Goal: Task Accomplishment & Management: Manage account settings

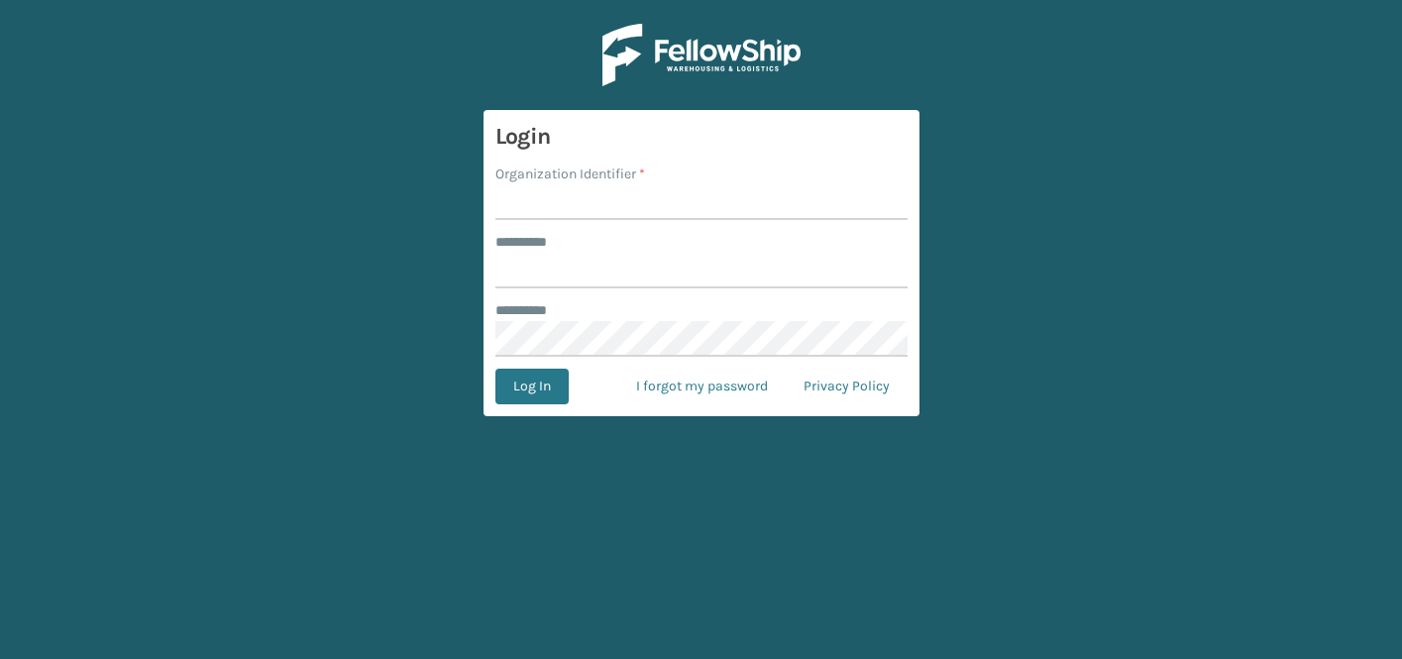
type input "**********"
type input "JumpSport"
click at [495, 368] on button "Log In" at bounding box center [531, 386] width 73 height 36
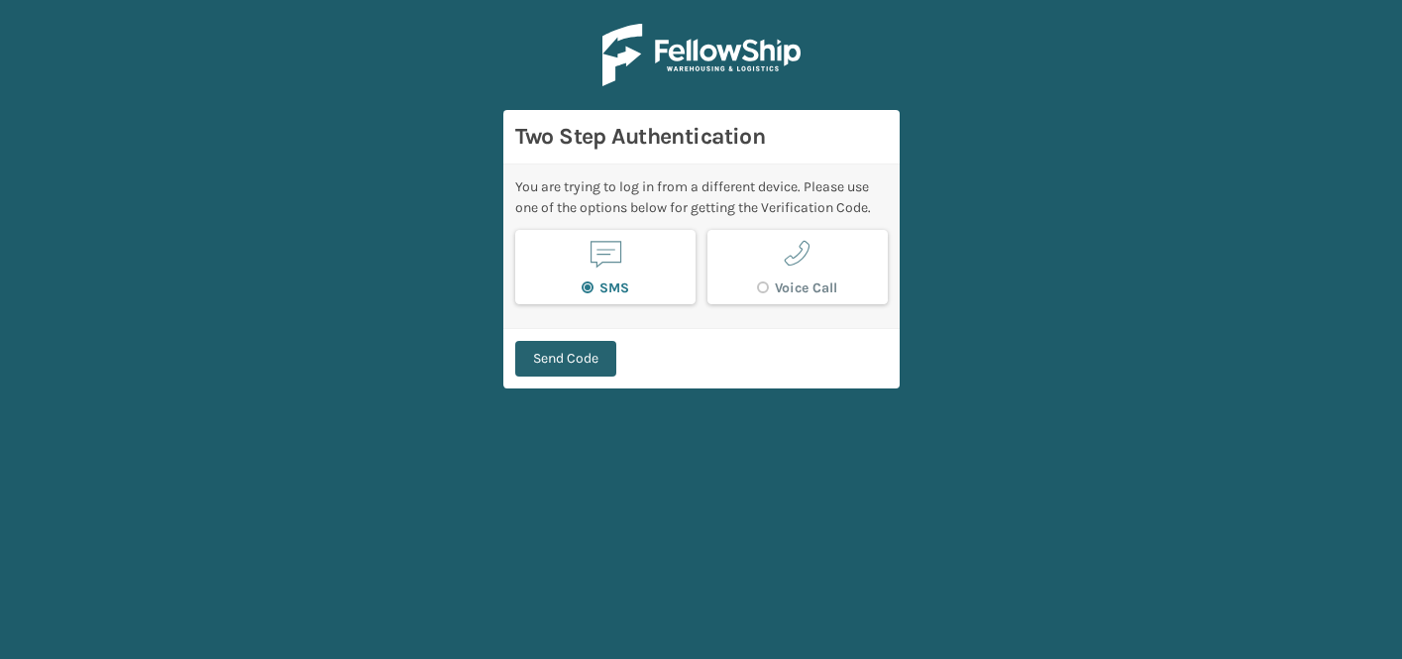
click at [570, 360] on button "Send Code" at bounding box center [565, 359] width 101 height 36
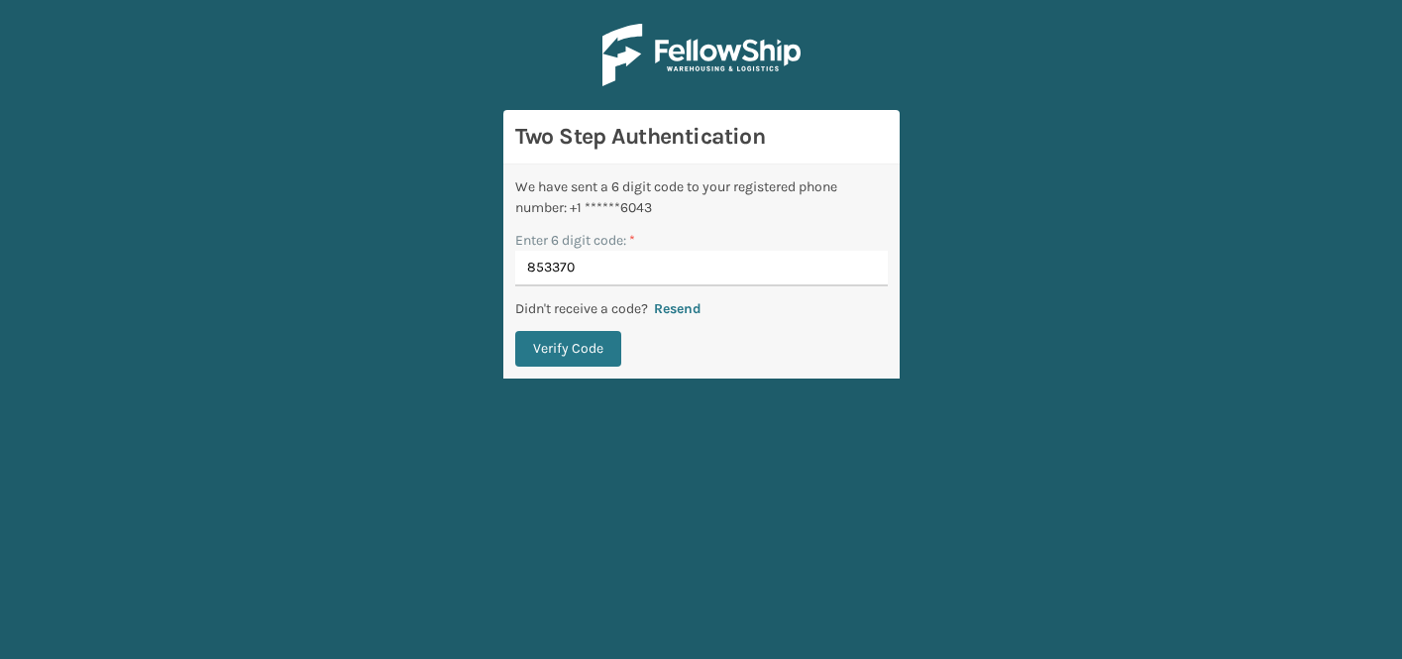
type input "853370"
click at [515, 331] on button "Verify Code" at bounding box center [568, 349] width 106 height 36
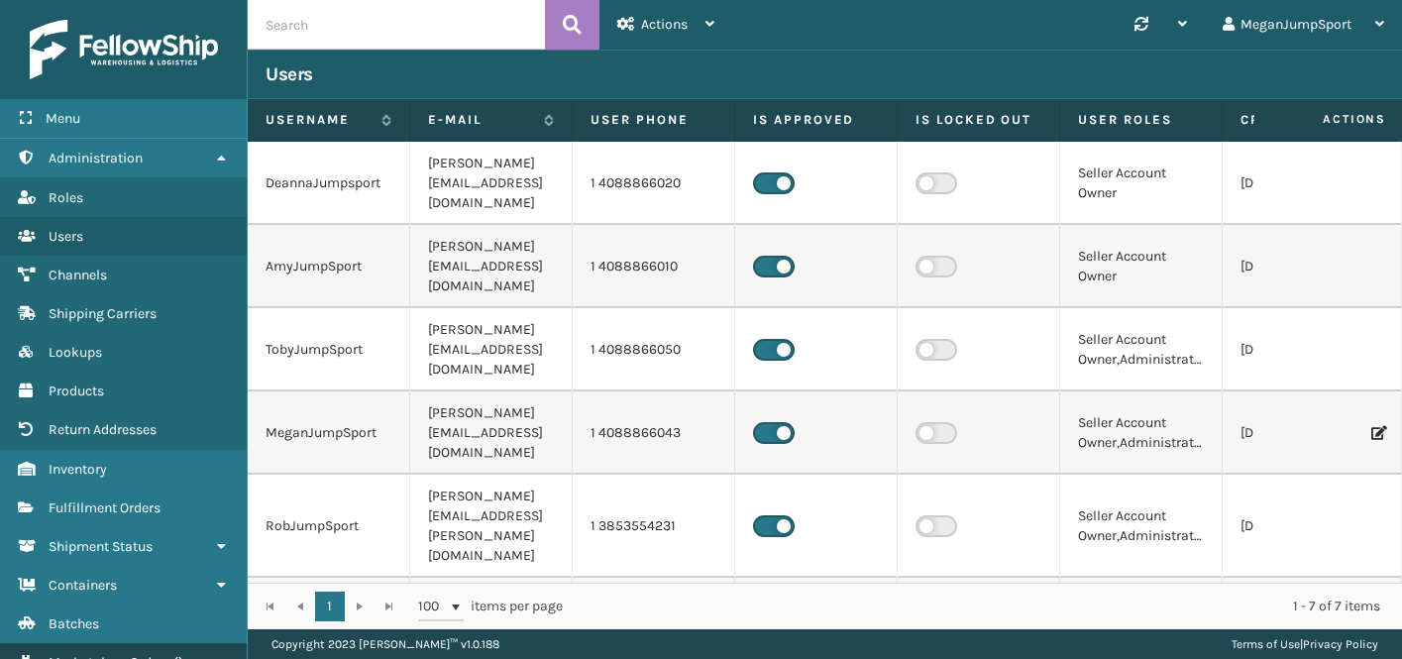
click at [119, 643] on link "Marketplace Orders ( )" at bounding box center [123, 662] width 247 height 39
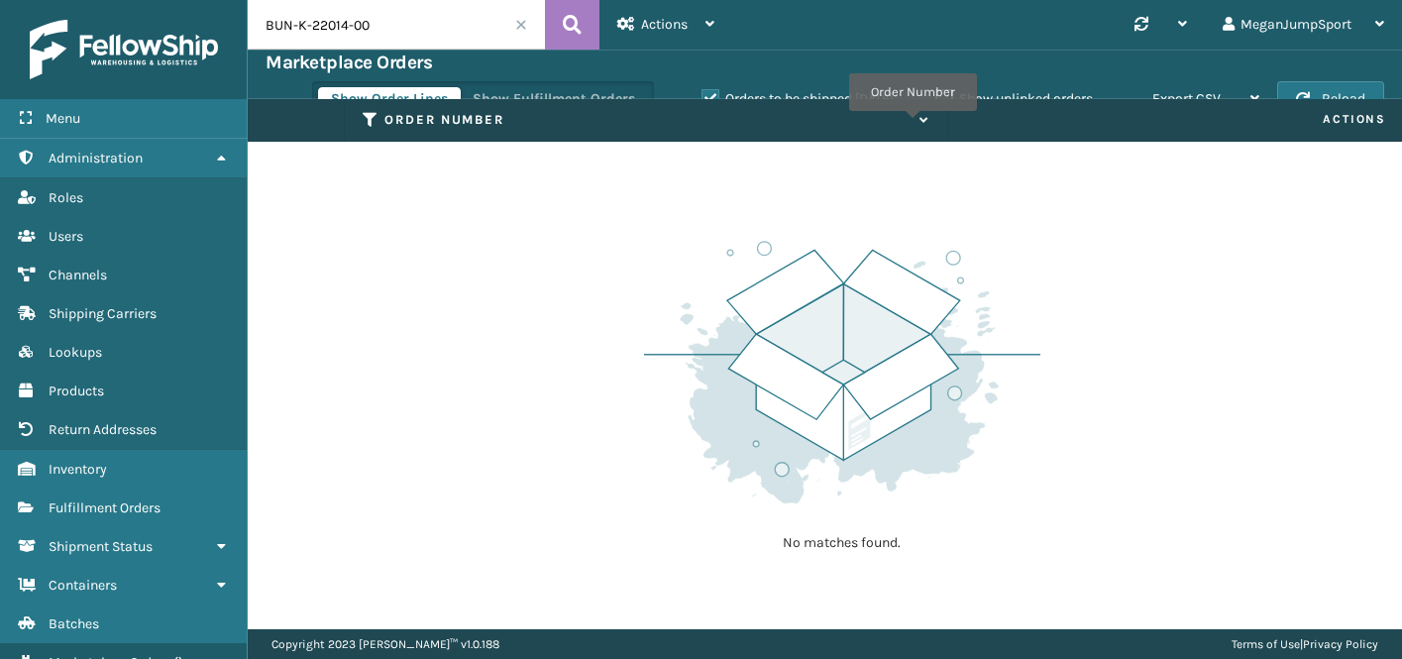
click at [913, 125] on icon at bounding box center [921, 120] width 16 height 13
click at [701, 90] on label "Orders to be shipped [DATE]" at bounding box center [797, 98] width 192 height 17
click at [701, 90] on input "Orders to be shipped [DATE]" at bounding box center [701, 93] width 1 height 13
click at [701, 90] on label "Orders to be shipped [DATE]" at bounding box center [797, 98] width 192 height 17
click at [701, 90] on input "Orders to be shipped [DATE]" at bounding box center [701, 93] width 1 height 13
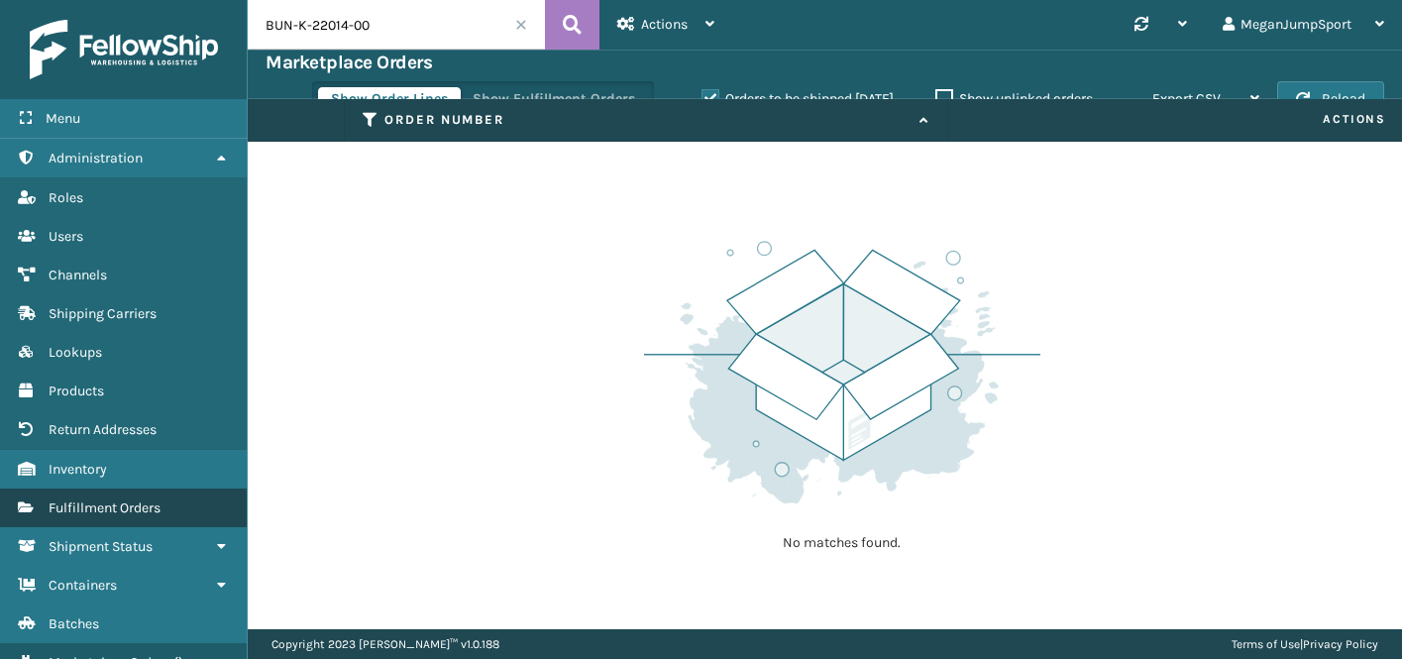
click at [114, 505] on span "Fulfillment Orders" at bounding box center [105, 507] width 112 height 17
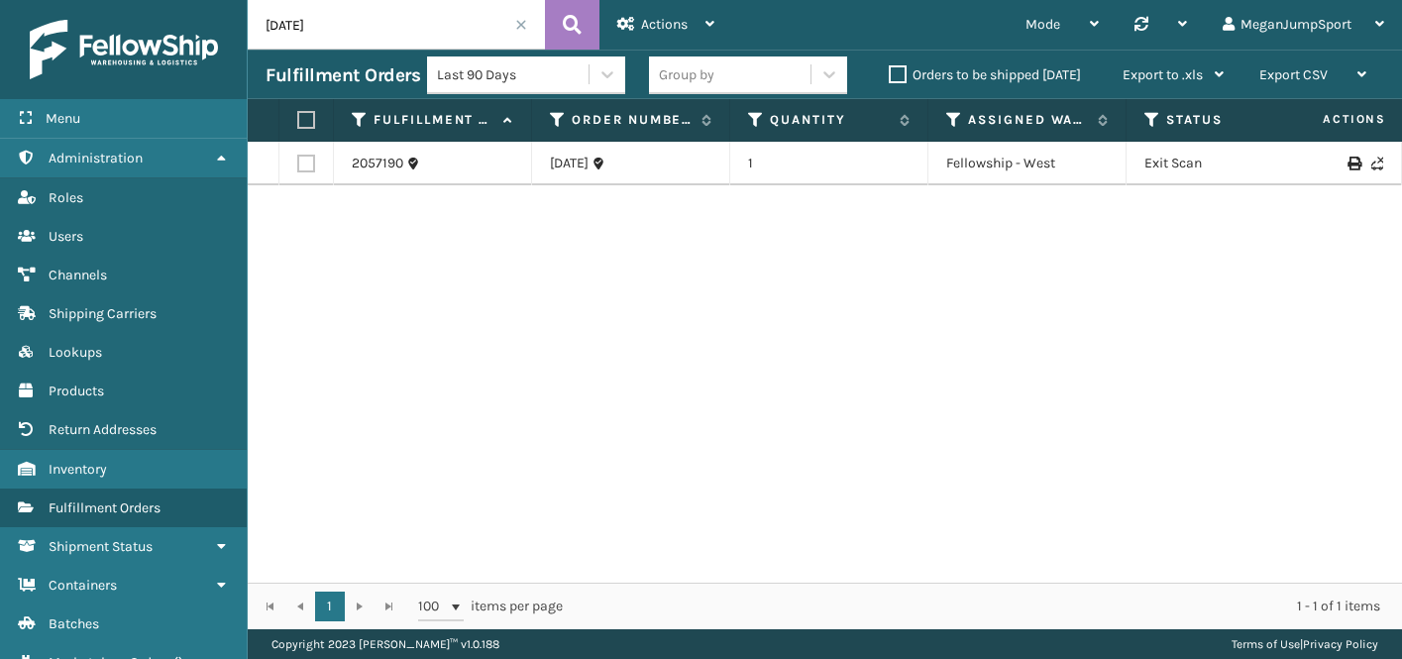
click at [518, 25] on span at bounding box center [521, 25] width 12 height 12
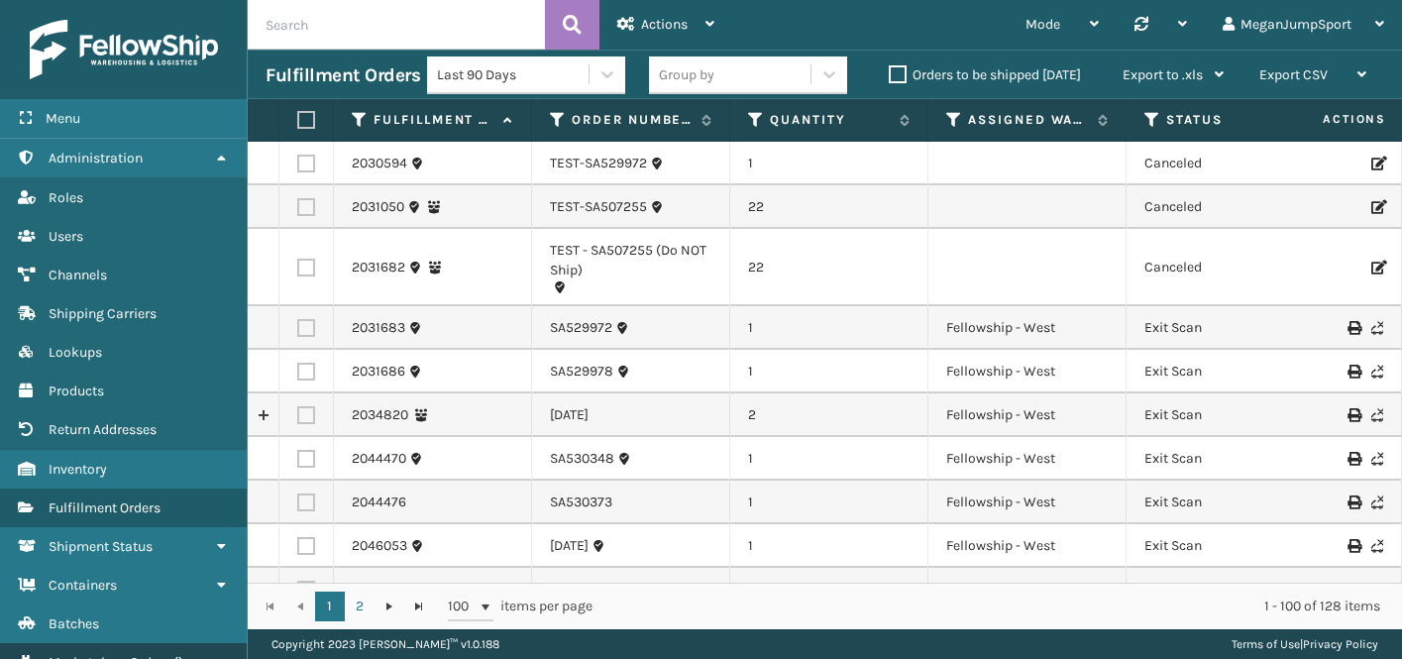
click at [119, 654] on span "Marketplace Orders" at bounding box center [110, 662] width 122 height 17
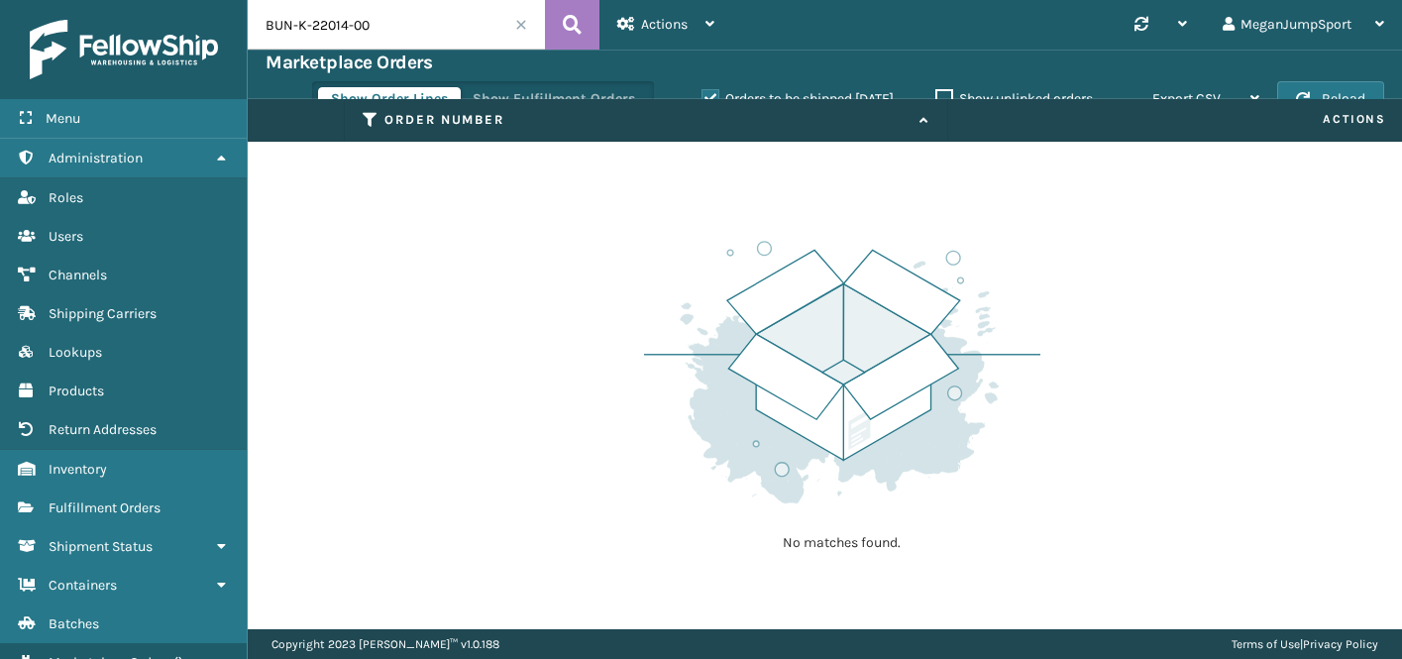
click at [513, 19] on input "BUN-K-22014-00" at bounding box center [396, 25] width 297 height 50
click at [523, 22] on span at bounding box center [521, 25] width 12 height 12
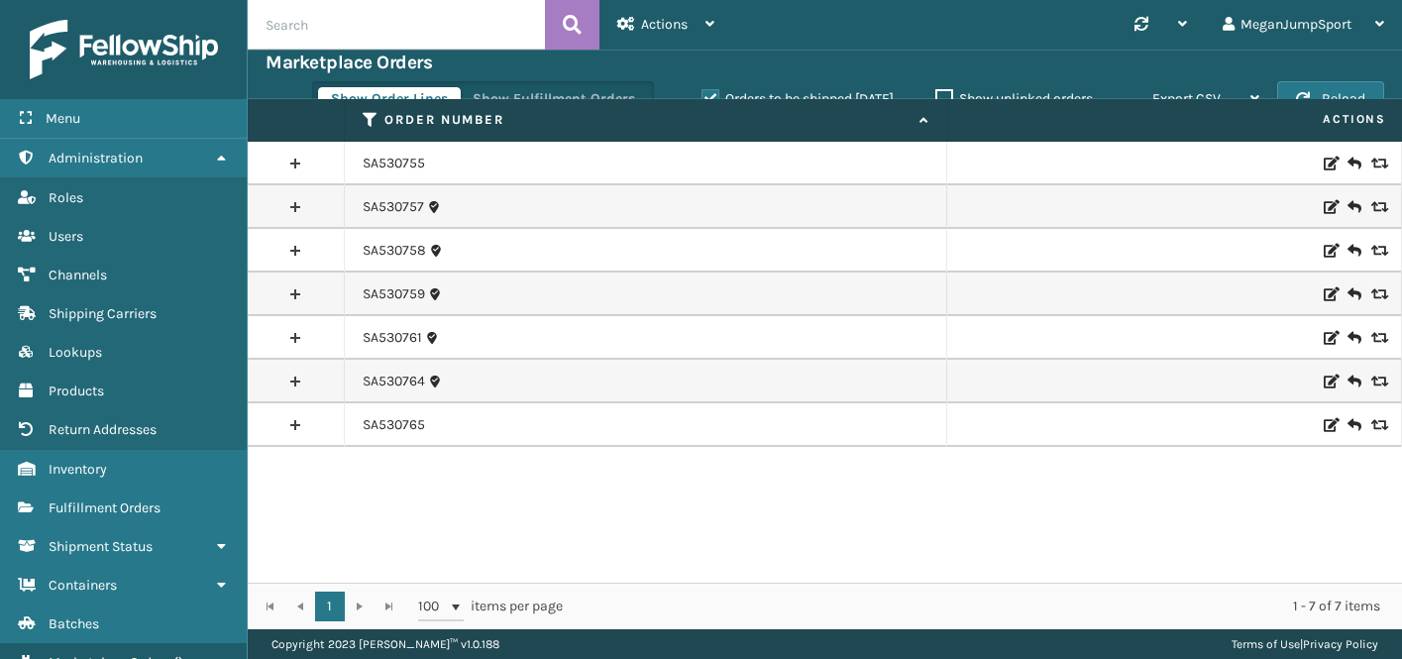
click at [301, 427] on link at bounding box center [296, 425] width 96 height 32
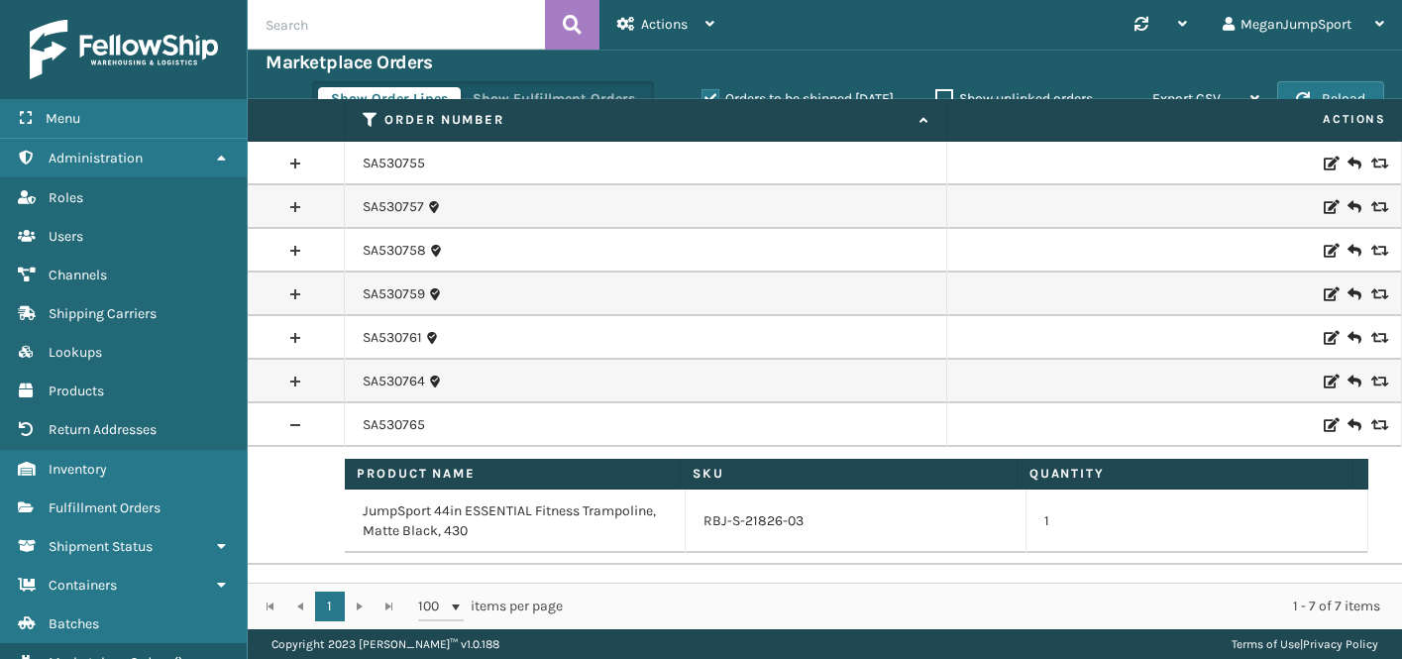
click at [293, 416] on link at bounding box center [296, 425] width 96 height 32
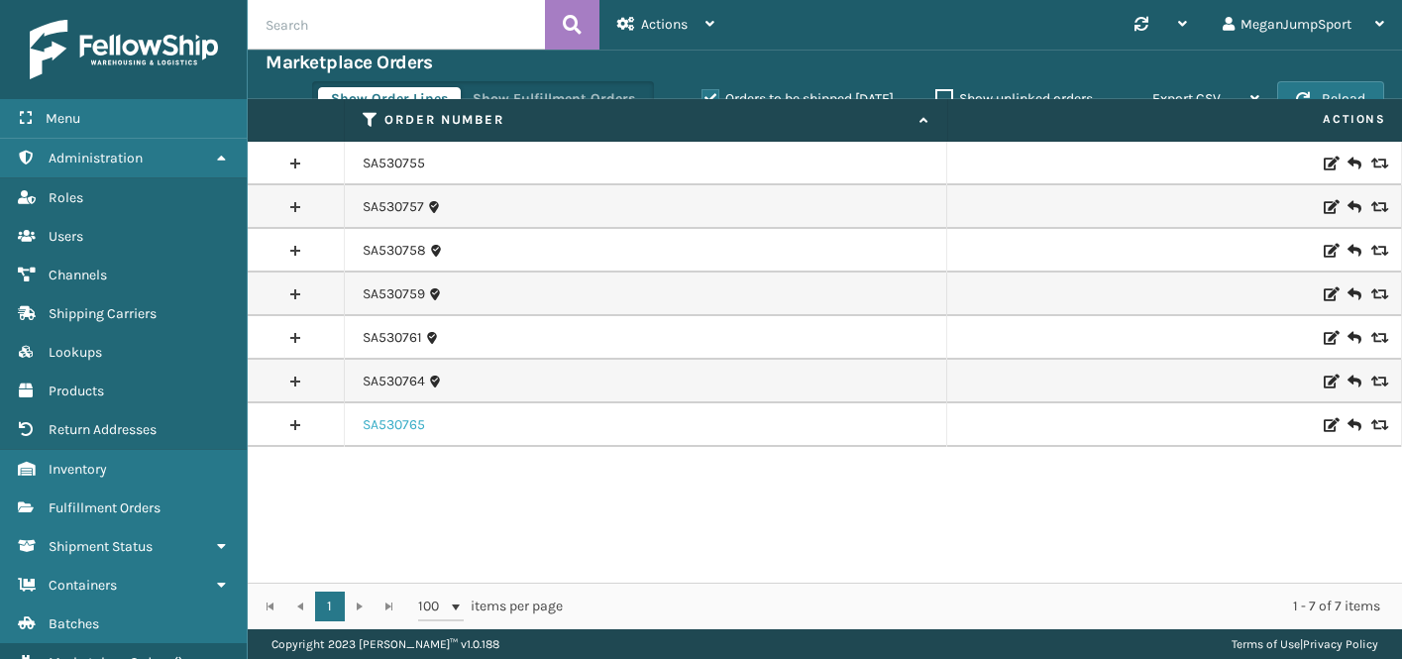
click at [402, 420] on link "SA530765" at bounding box center [394, 425] width 62 height 20
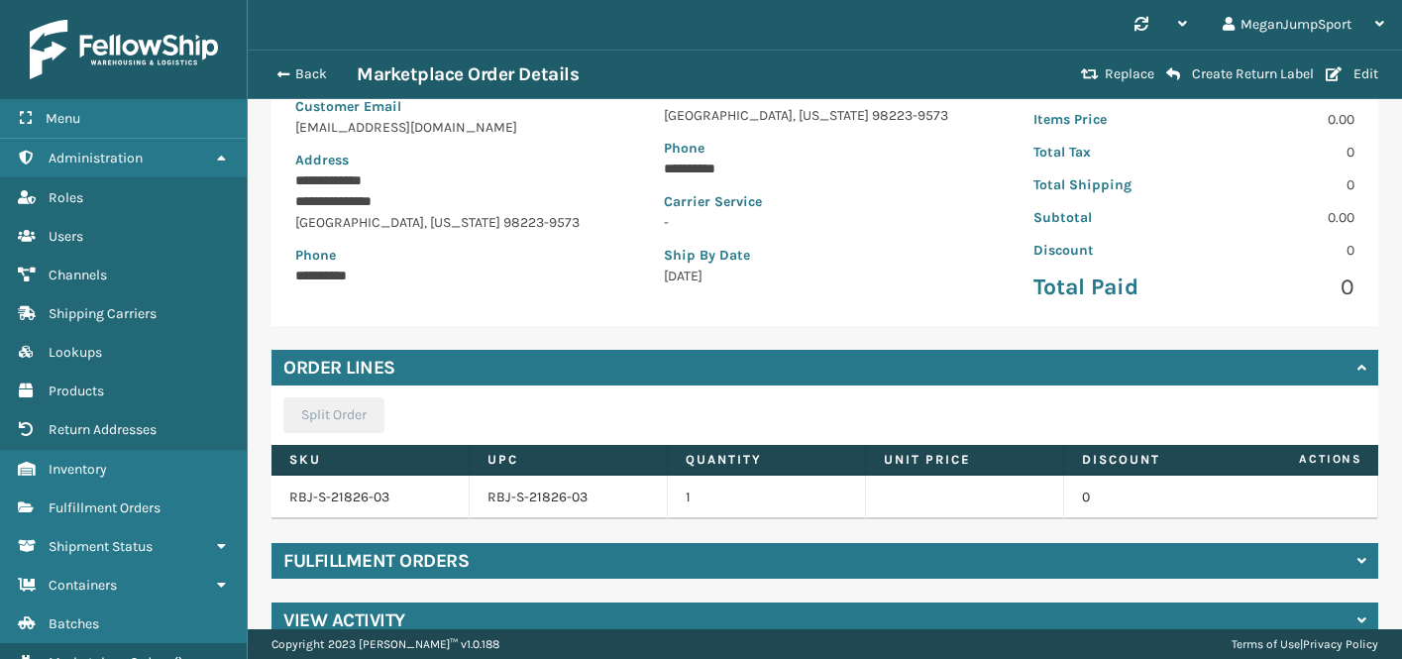
scroll to position [264, 0]
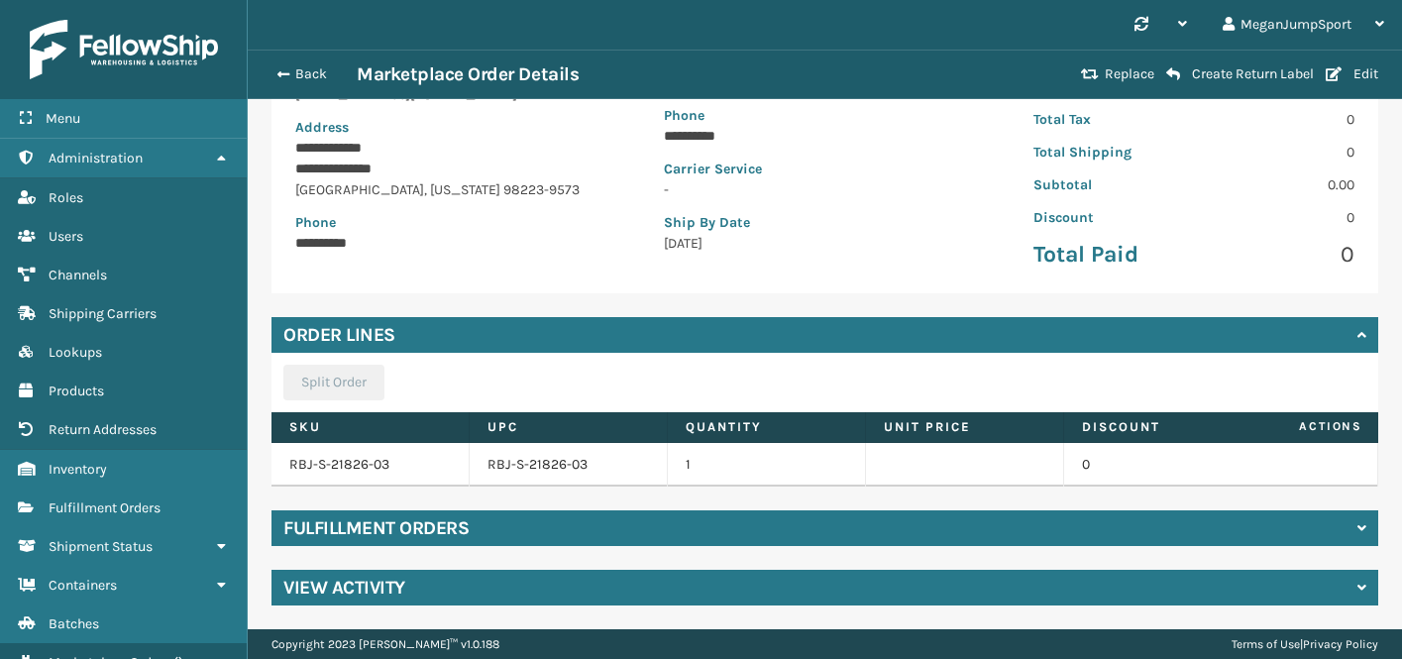
click at [515, 544] on div "Fulfillment Orders" at bounding box center [824, 528] width 1106 height 36
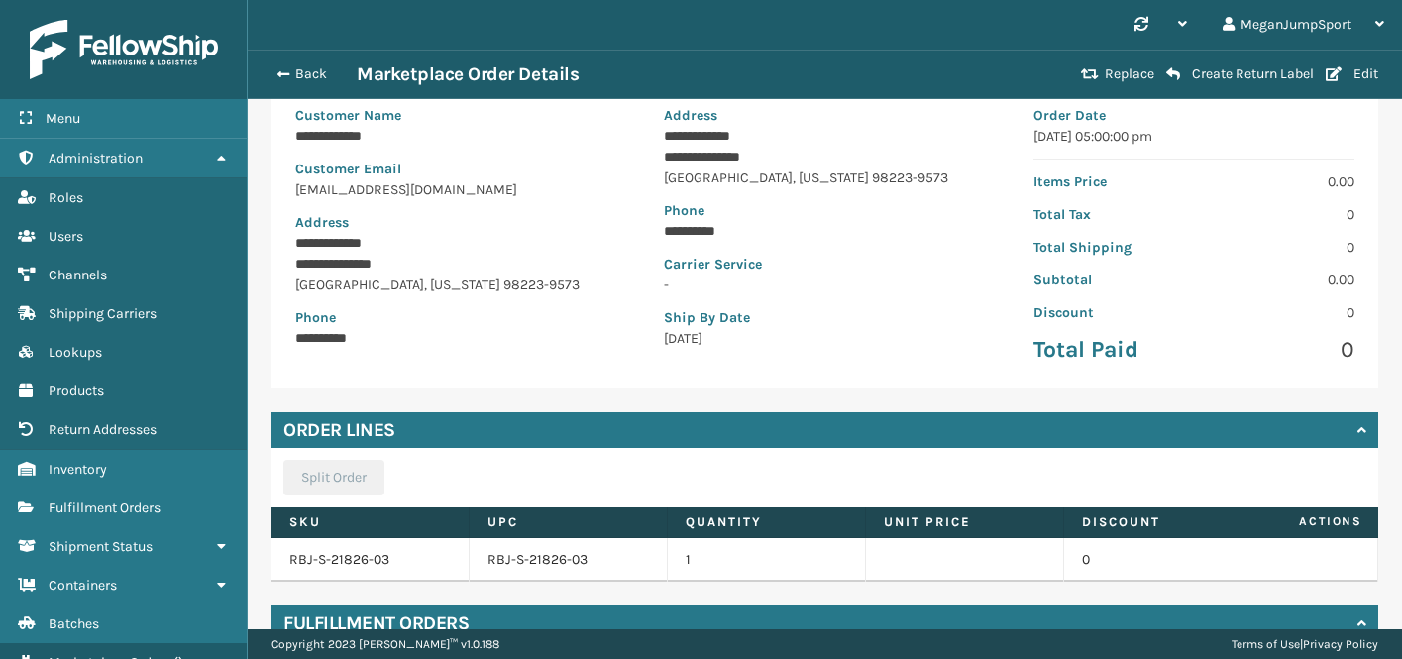
scroll to position [0, 0]
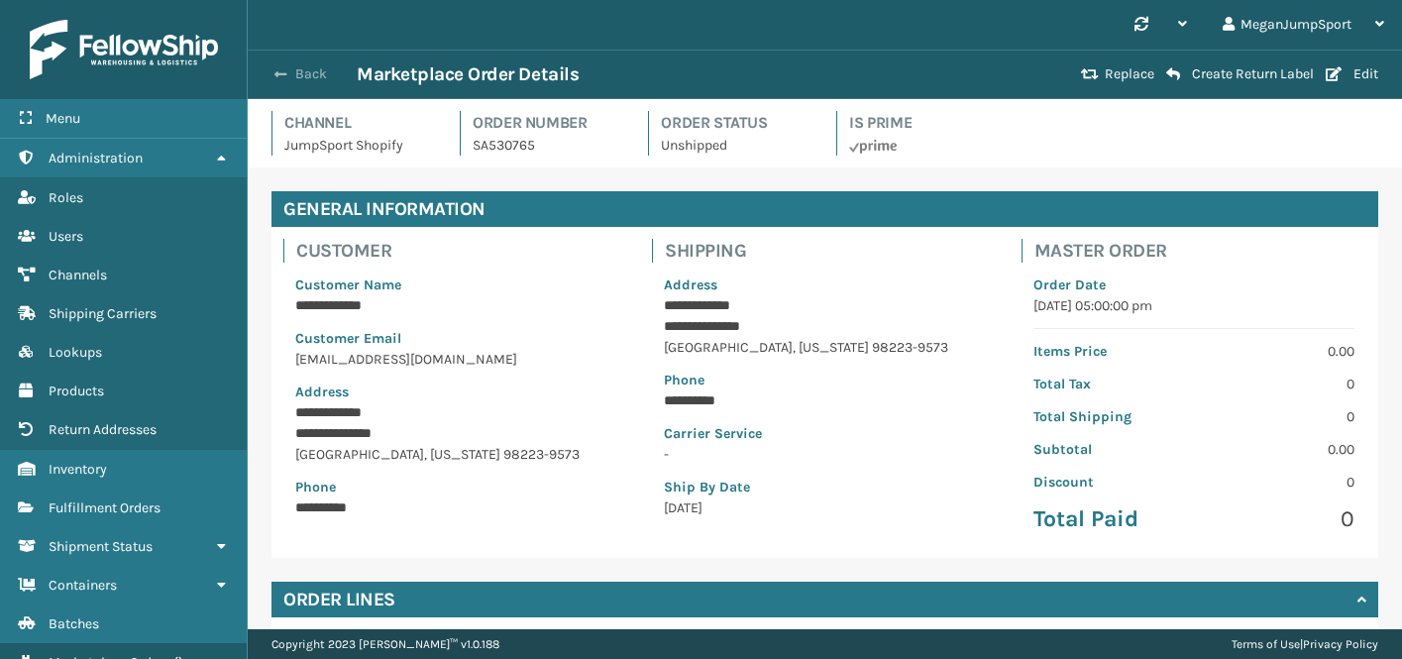
click at [306, 79] on button "Back" at bounding box center [310, 74] width 91 height 18
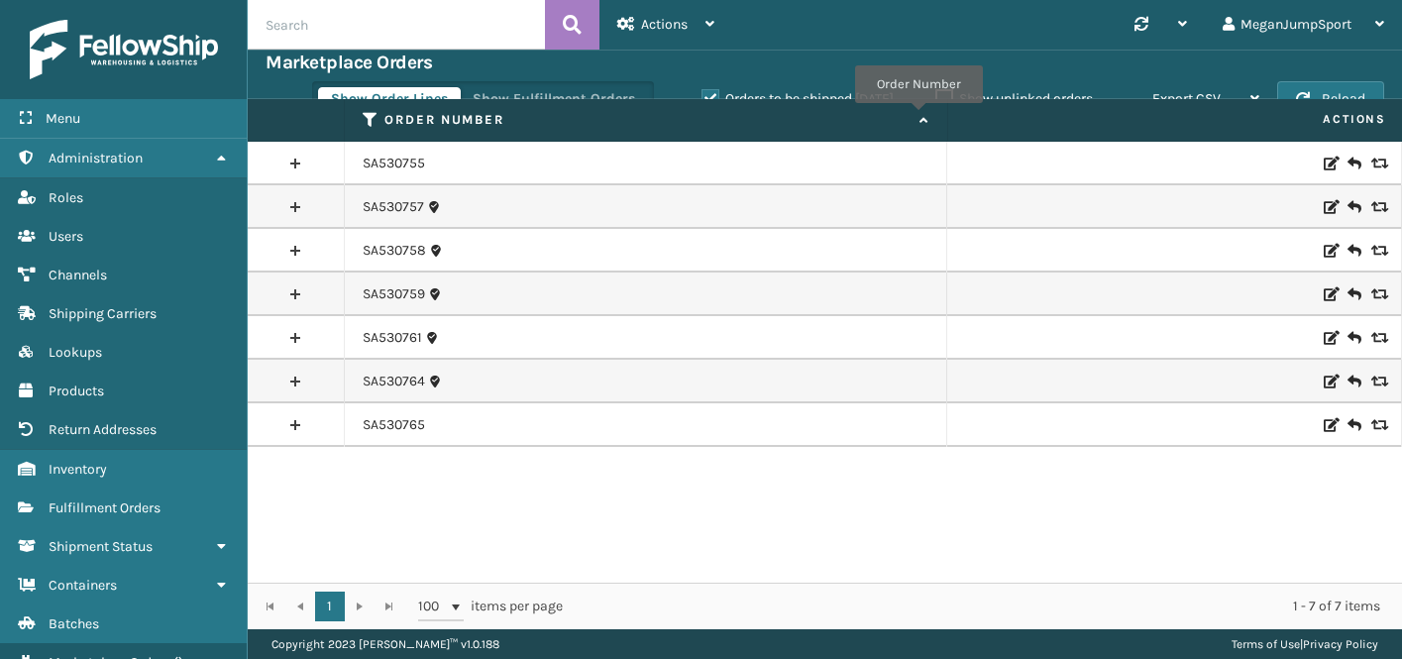
click at [918, 117] on icon at bounding box center [921, 120] width 16 height 13
click at [560, 92] on button "Show Fulfillment Orders" at bounding box center [554, 99] width 188 height 24
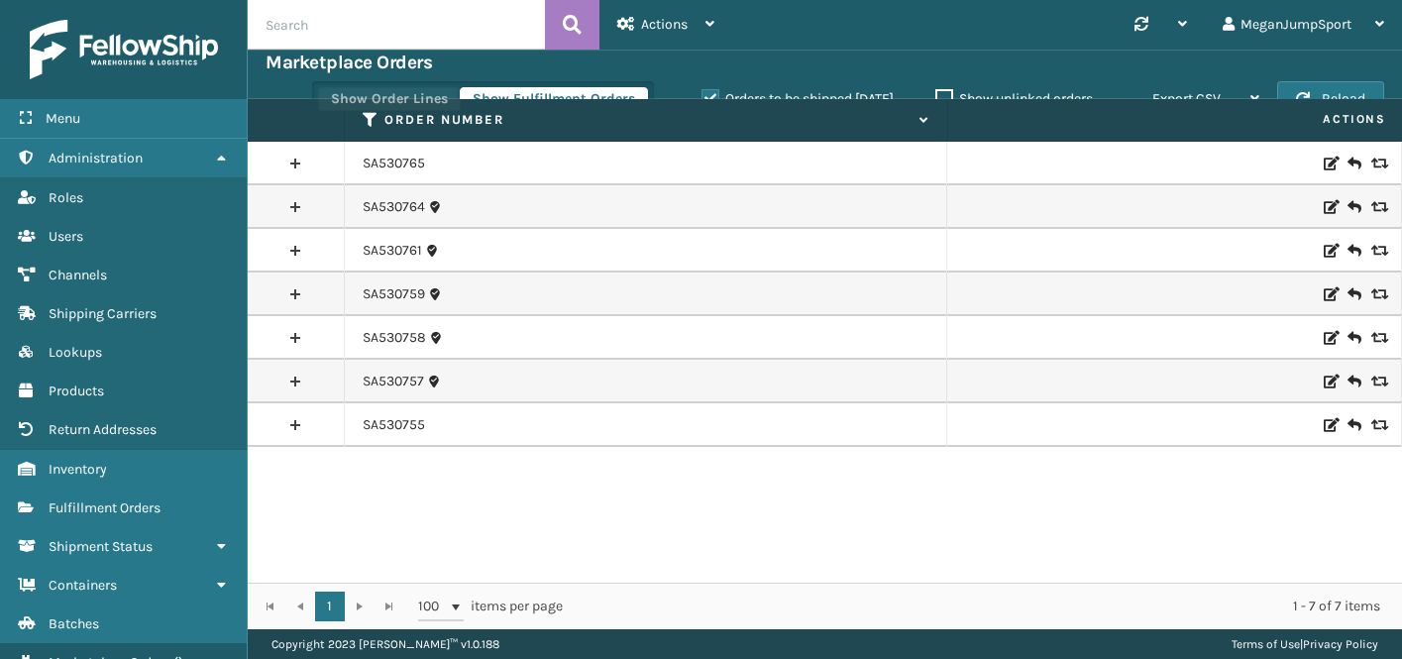
click at [394, 90] on button "Show Order Lines" at bounding box center [389, 99] width 143 height 24
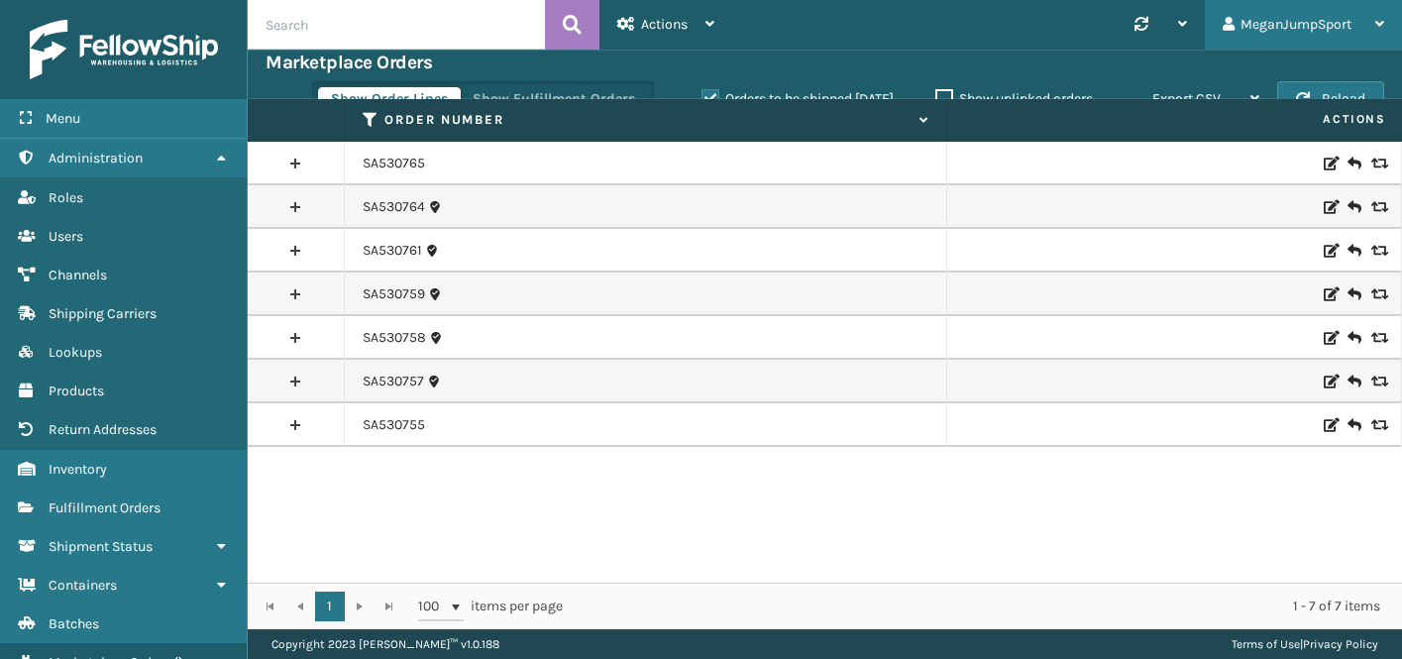
click at [1309, 24] on div "MeganJumpSport" at bounding box center [1302, 25] width 161 height 50
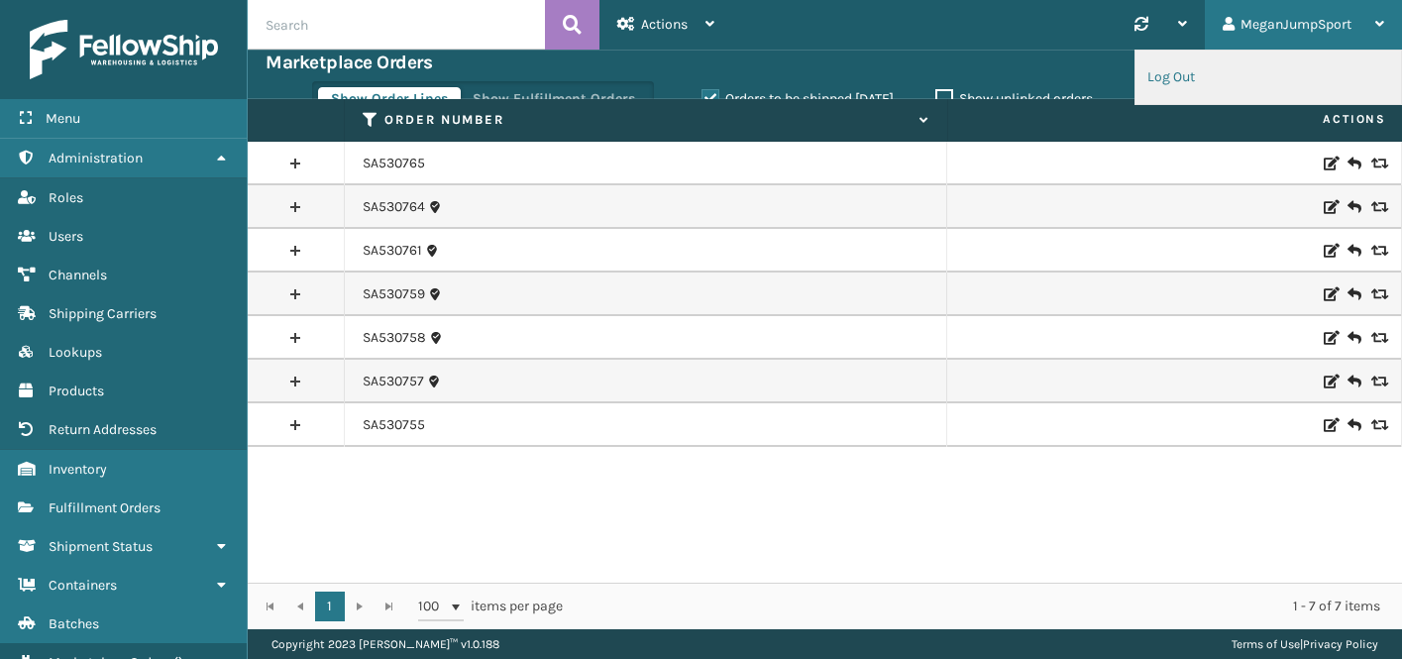
click at [1194, 74] on li "Log Out" at bounding box center [1267, 77] width 265 height 53
